Goal: Transaction & Acquisition: Purchase product/service

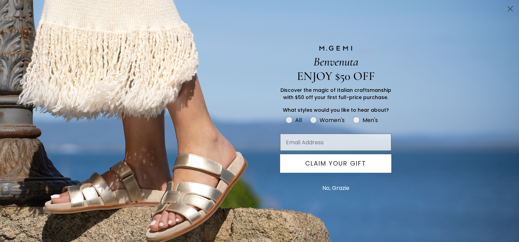
click at [509, 5] on circle "Close dialog" at bounding box center [509, 8] width 11 height 11
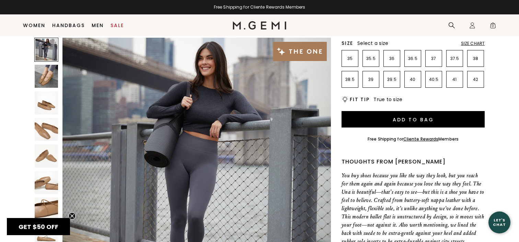
scroll to position [162, 0]
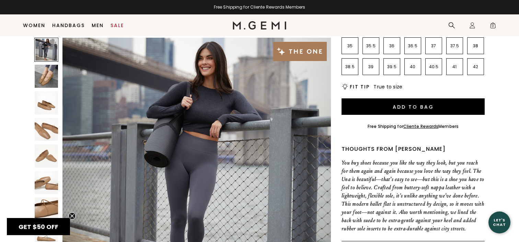
click at [244, 125] on img at bounding box center [196, 172] width 268 height 268
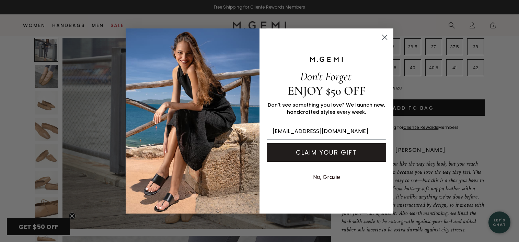
scroll to position [163, 0]
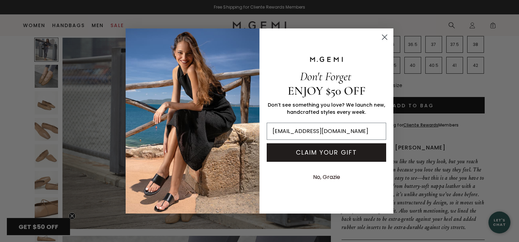
type input "goodkindjc@gmail.com"
drag, startPoint x: 321, startPoint y: 155, endPoint x: 330, endPoint y: 152, distance: 9.2
click at [322, 154] on button "CLAIM YOUR GIFT" at bounding box center [326, 152] width 119 height 19
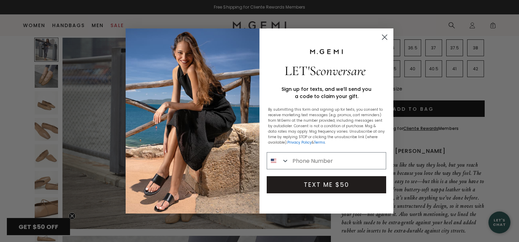
scroll to position [159, 0]
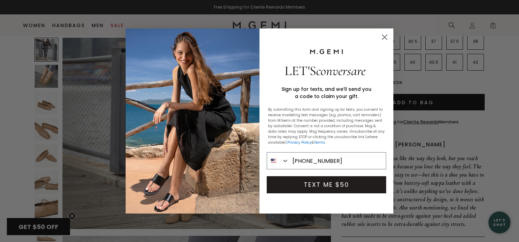
type input "413-429-6000"
drag, startPoint x: 343, startPoint y: 185, endPoint x: 349, endPoint y: 175, distance: 12.0
click at [344, 184] on button "TEXT ME $50" at bounding box center [326, 184] width 119 height 17
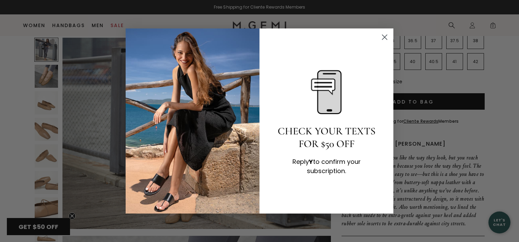
click at [384, 34] on circle "Close dialog" at bounding box center [384, 37] width 11 height 11
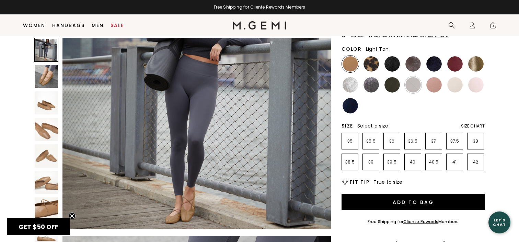
scroll to position [66, 0]
click at [474, 125] on div "Size Chart" at bounding box center [473, 126] width 24 height 5
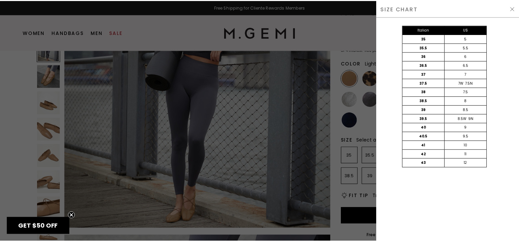
scroll to position [0, 0]
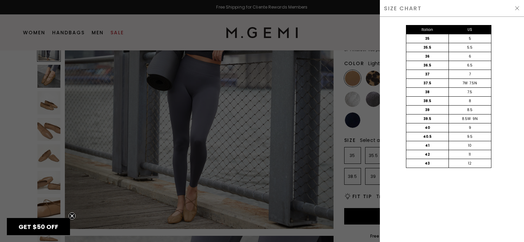
click at [518, 7] on img at bounding box center [516, 7] width 5 height 5
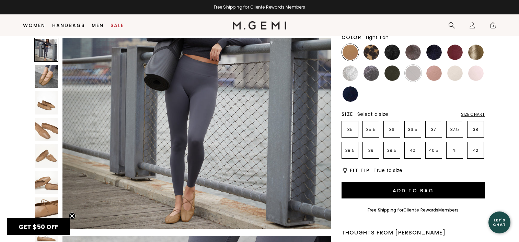
scroll to position [78, 0]
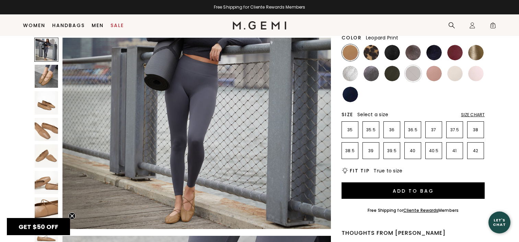
click at [373, 56] on img at bounding box center [370, 52] width 15 height 15
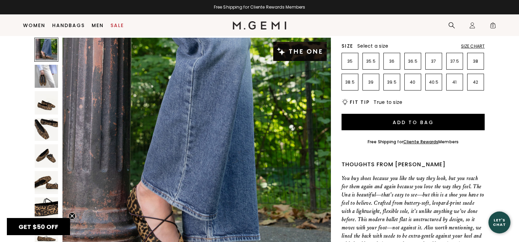
scroll to position [148, 0]
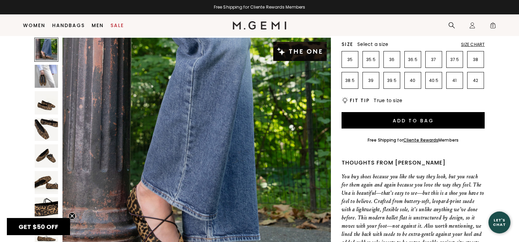
click at [314, 131] on img at bounding box center [196, 172] width 268 height 268
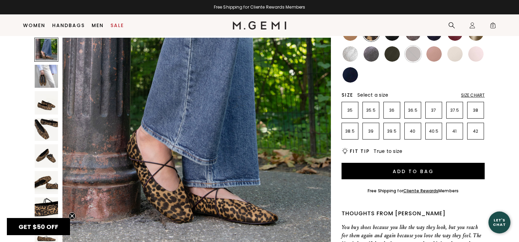
scroll to position [88, 0]
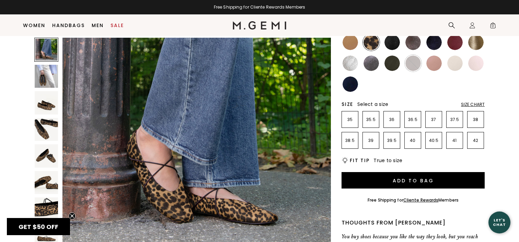
click at [395, 41] on img at bounding box center [391, 42] width 15 height 15
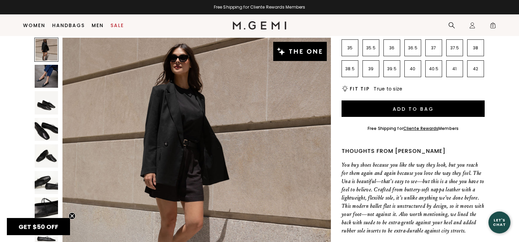
scroll to position [161, 0]
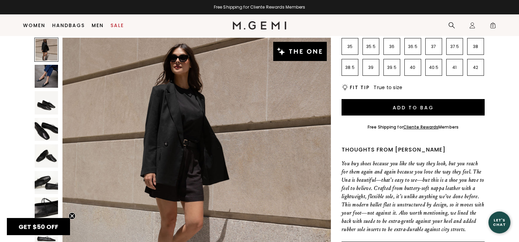
click at [310, 107] on img at bounding box center [196, 172] width 268 height 268
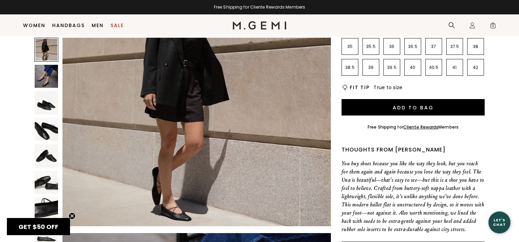
scroll to position [93, 0]
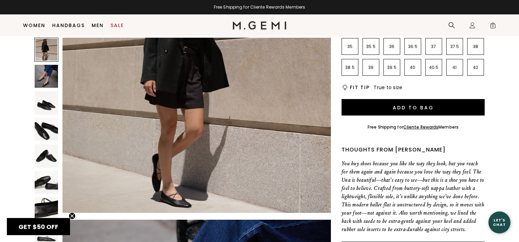
click at [474, 69] on p "42" at bounding box center [475, 67] width 16 height 5
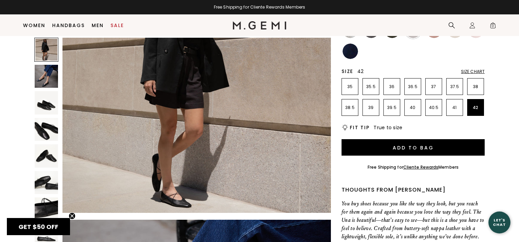
click at [473, 72] on div "Size Chart" at bounding box center [473, 71] width 24 height 5
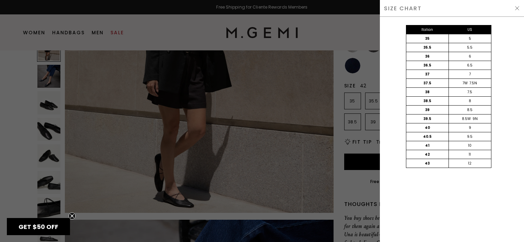
scroll to position [0, 0]
click at [518, 8] on div "SIZE CHART" at bounding box center [452, 8] width 144 height 17
click at [517, 9] on img at bounding box center [516, 7] width 5 height 5
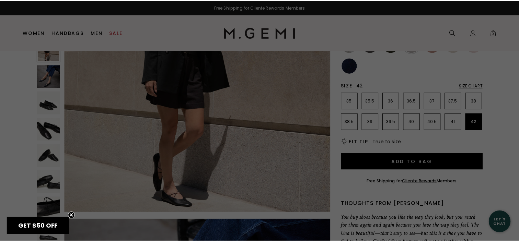
scroll to position [121, 0]
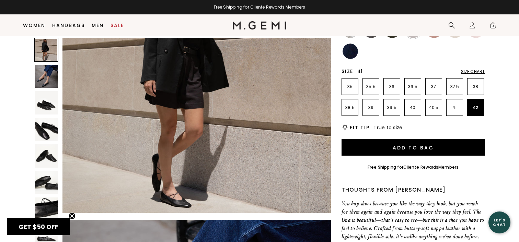
click at [454, 110] on li "41" at bounding box center [454, 107] width 17 height 17
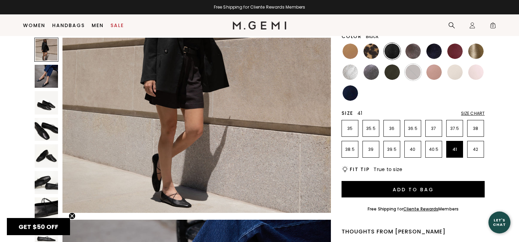
scroll to position [79, 0]
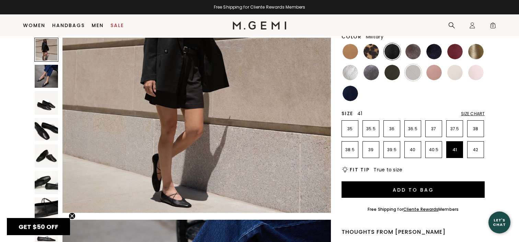
click at [386, 71] on img at bounding box center [391, 72] width 15 height 15
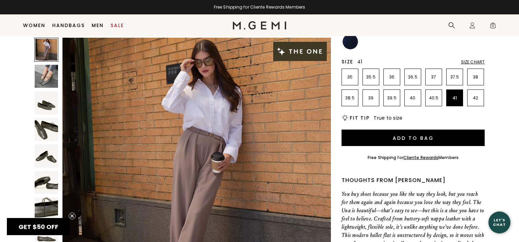
scroll to position [132, 0]
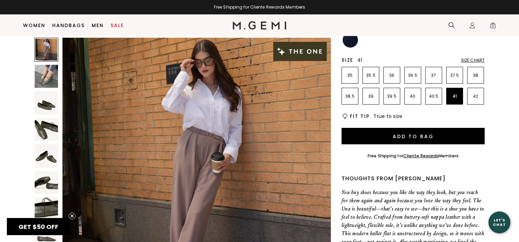
click at [291, 85] on img at bounding box center [196, 172] width 268 height 268
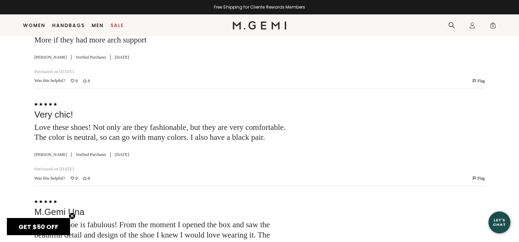
scroll to position [1780, 0]
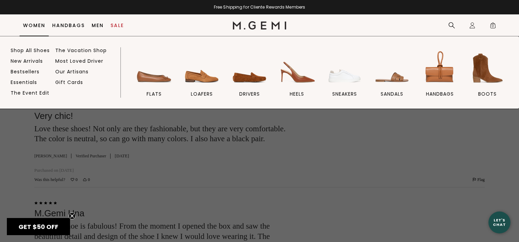
click at [33, 26] on link "Women" at bounding box center [34, 25] width 22 height 5
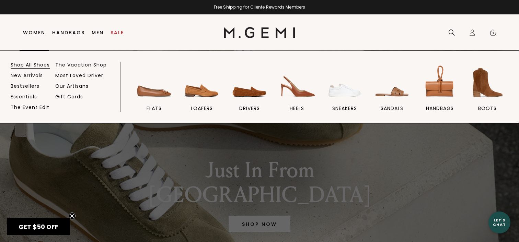
click at [27, 63] on link "Shop All Shoes" at bounding box center [30, 65] width 39 height 6
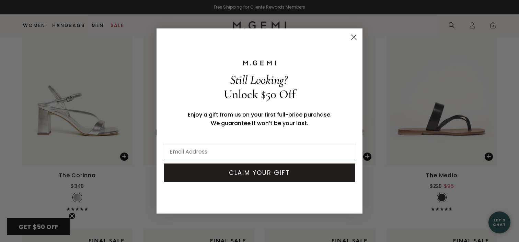
scroll to position [1594, 0]
drag, startPoint x: 356, startPoint y: 33, endPoint x: 368, endPoint y: 48, distance: 19.0
click at [356, 34] on circle "Close dialog" at bounding box center [353, 37] width 11 height 11
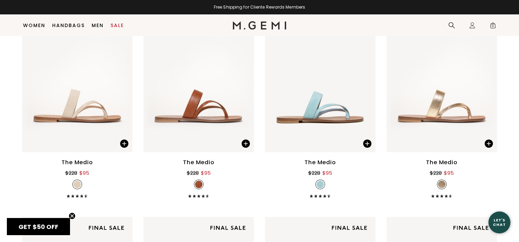
scroll to position [1841, 0]
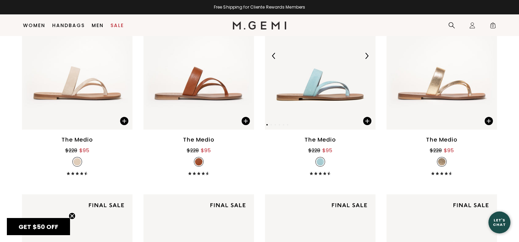
click at [311, 112] on img at bounding box center [320, 56] width 110 height 147
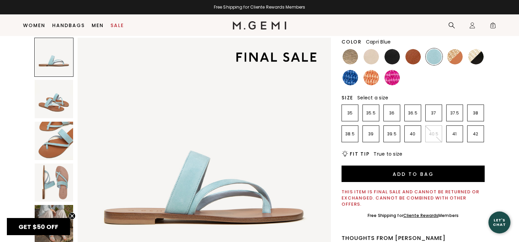
scroll to position [94, 0]
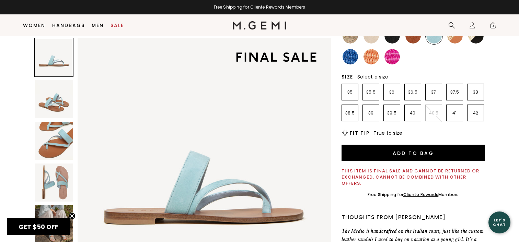
click at [57, 105] on img at bounding box center [54, 99] width 38 height 38
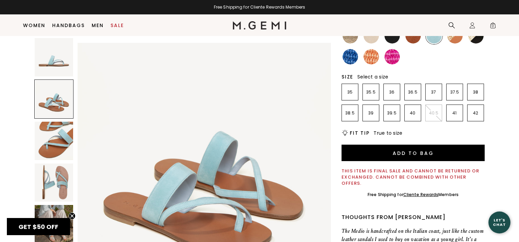
click at [58, 176] on img at bounding box center [54, 183] width 38 height 38
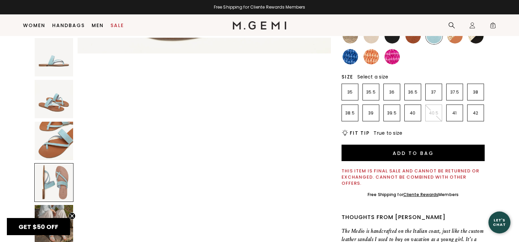
scroll to position [765, 0]
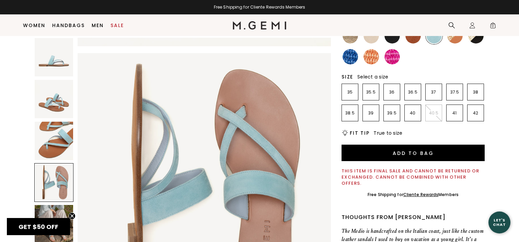
click at [64, 209] on img at bounding box center [54, 224] width 38 height 38
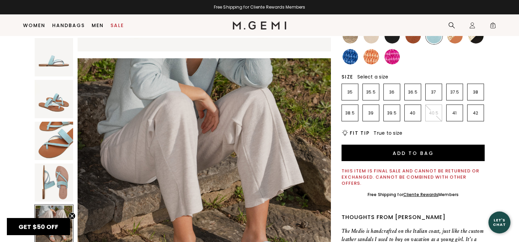
click at [285, 125] on img at bounding box center [204, 184] width 253 height 253
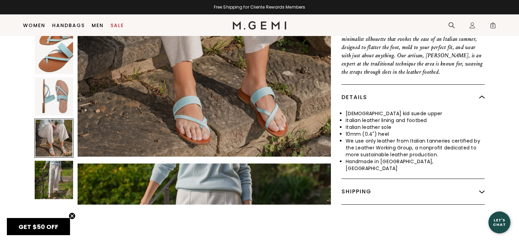
scroll to position [313, 0]
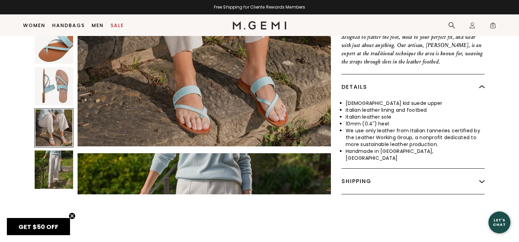
click at [61, 151] on img at bounding box center [54, 170] width 38 height 38
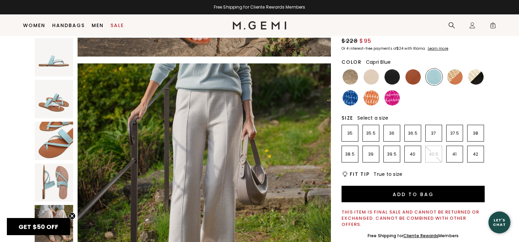
scroll to position [51, 0]
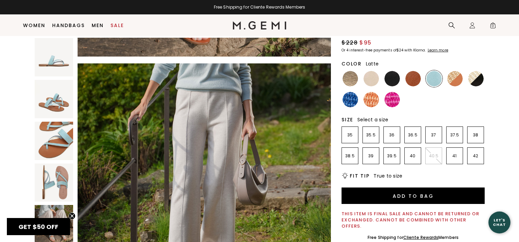
click at [372, 83] on img at bounding box center [370, 78] width 15 height 15
